Goal: Information Seeking & Learning: Understand process/instructions

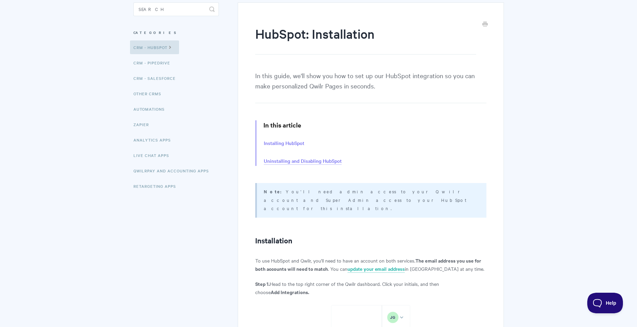
scroll to position [69, 0]
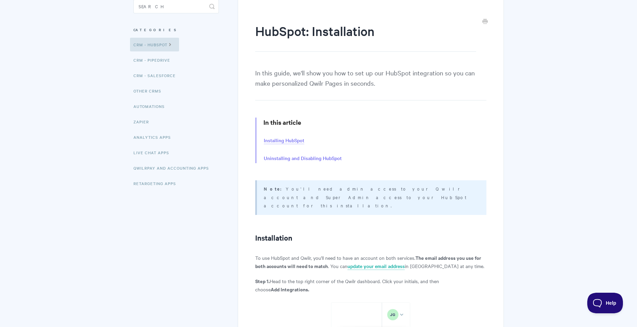
click at [281, 140] on link "Installing HubSpot" at bounding box center [284, 141] width 40 height 8
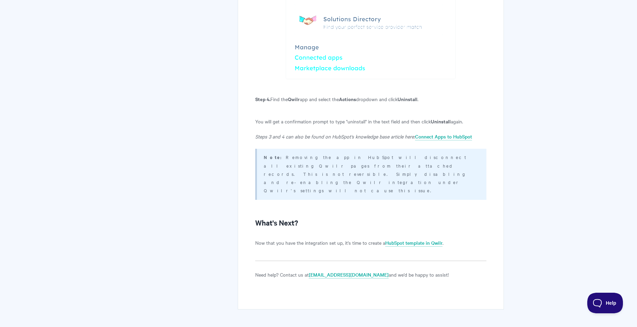
scroll to position [1528, 0]
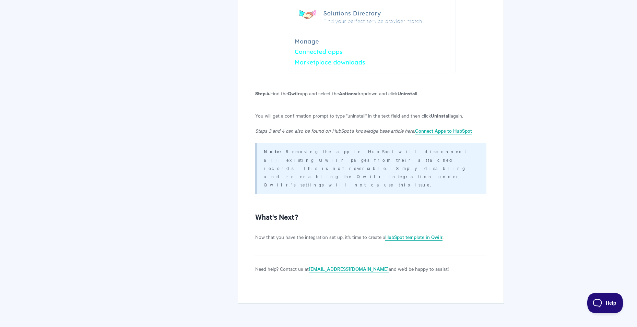
click at [407, 234] on link "HubSpot template in Qwilr" at bounding box center [413, 238] width 57 height 8
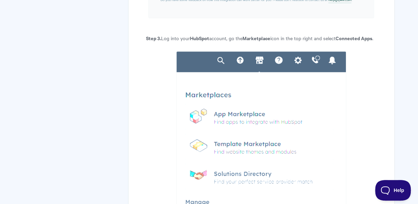
scroll to position [1356, 0]
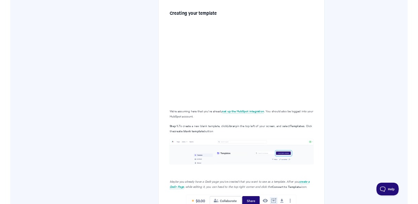
scroll to position [480, 0]
